Goal: Find specific page/section: Find specific page/section

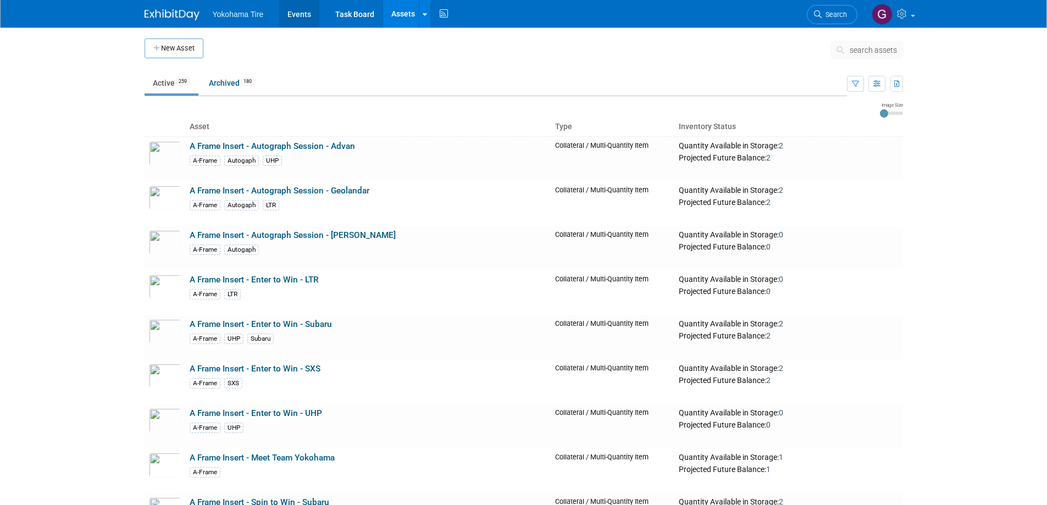
click at [301, 10] on link "Events" at bounding box center [299, 13] width 40 height 27
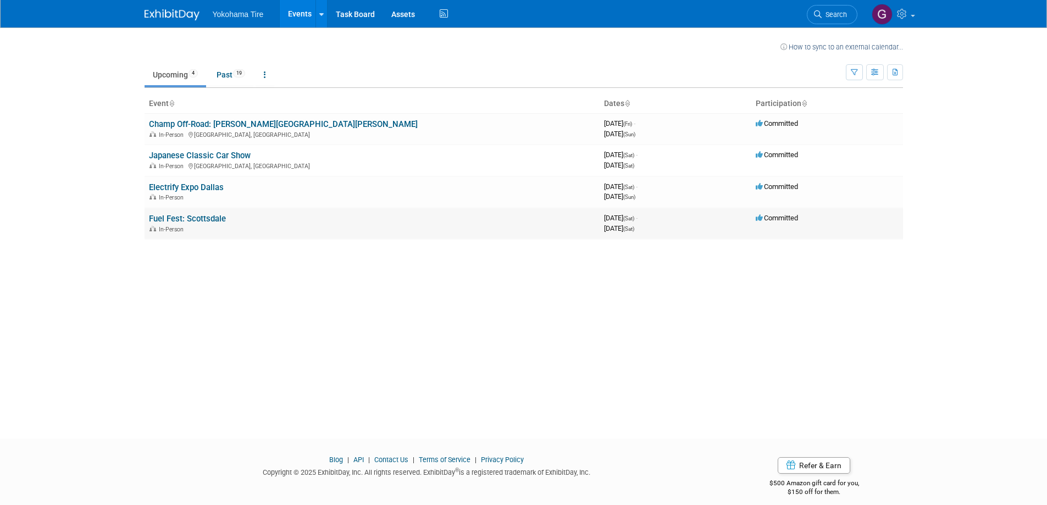
click at [210, 217] on link "Fuel Fest: Scottsdale" at bounding box center [187, 219] width 77 height 10
